Goal: Navigation & Orientation: Find specific page/section

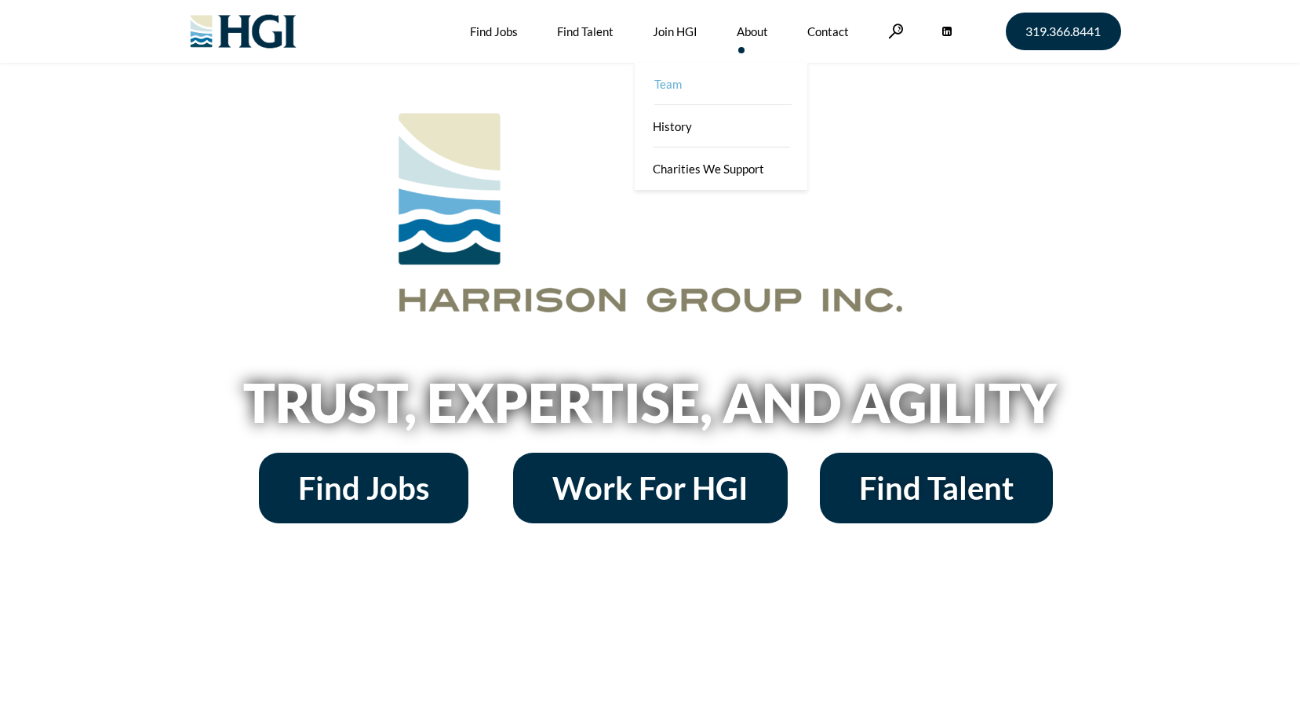
click at [739, 79] on link "Team" at bounding box center [722, 84] width 173 height 42
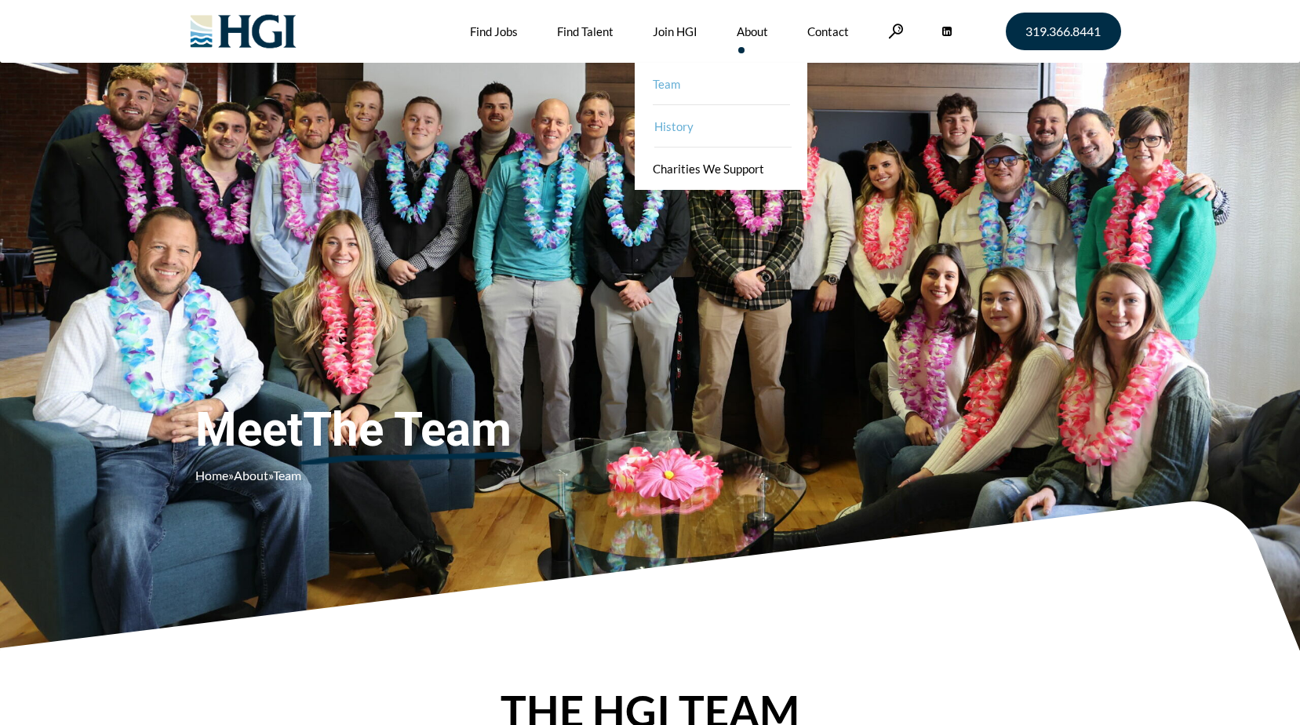
click at [658, 125] on link "History" at bounding box center [722, 126] width 173 height 42
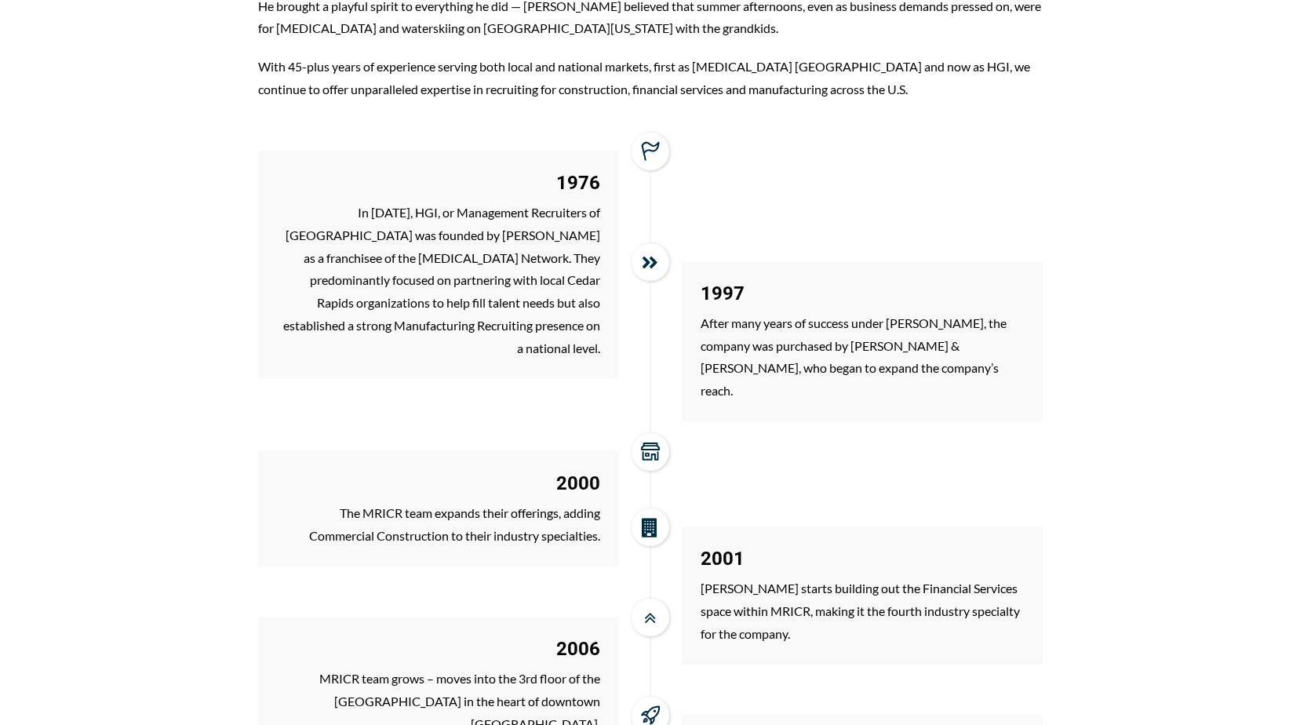
scroll to position [1256, 0]
